Goal: Navigation & Orientation: Find specific page/section

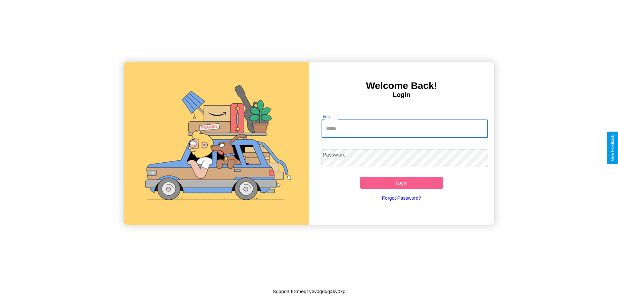
click at [404, 128] on input "Email" at bounding box center [404, 129] width 167 height 18
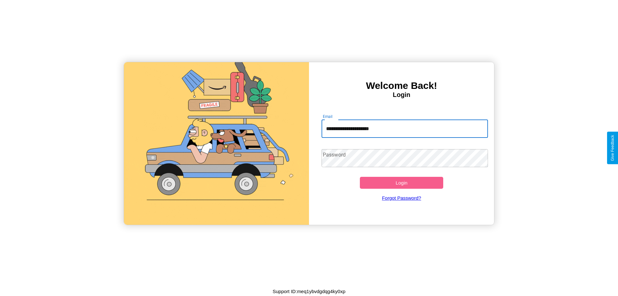
type input "**********"
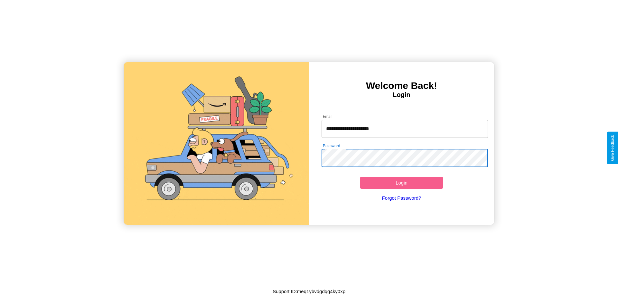
click at [401, 182] on button "Login" at bounding box center [401, 183] width 83 height 12
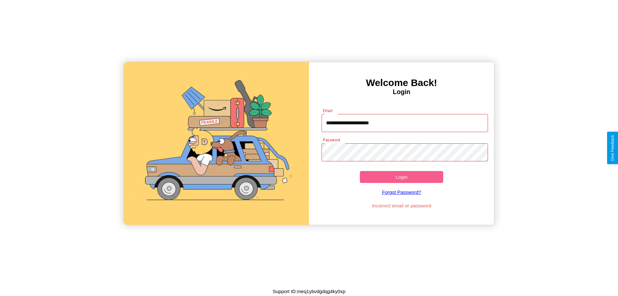
click at [401, 177] on button "Login" at bounding box center [401, 177] width 83 height 12
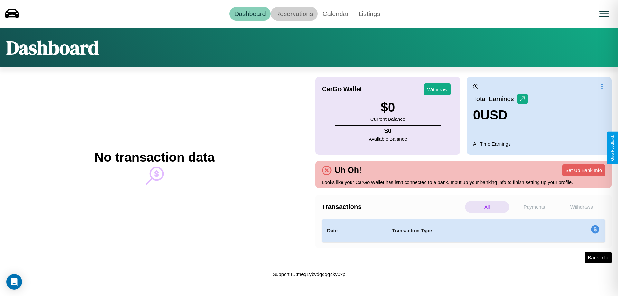
click at [294, 14] on link "Reservations" at bounding box center [294, 14] width 47 height 14
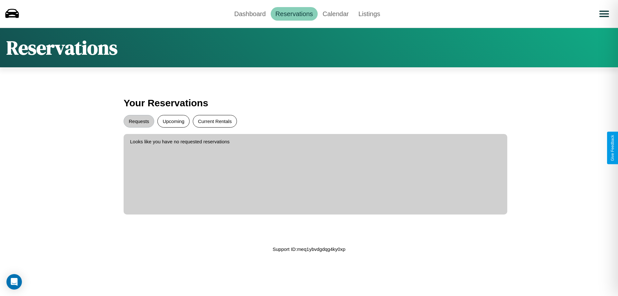
click at [215, 121] on button "Current Rentals" at bounding box center [215, 121] width 44 height 13
click at [139, 121] on button "Requests" at bounding box center [139, 121] width 31 height 13
click at [335, 14] on link "Calendar" at bounding box center [336, 14] width 36 height 14
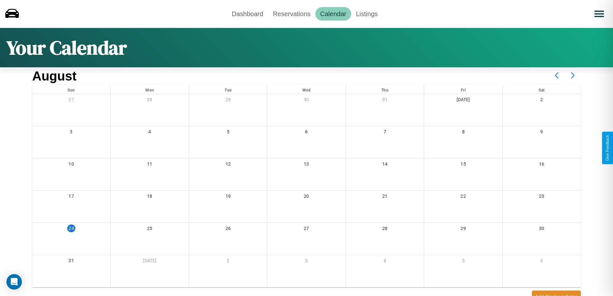
click at [573, 75] on icon at bounding box center [573, 75] width 16 height 16
click at [247, 14] on link "Dashboard" at bounding box center [247, 14] width 41 height 14
